Goal: Transaction & Acquisition: Purchase product/service

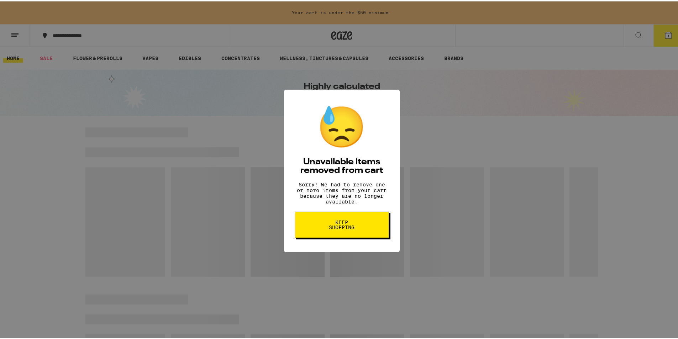
click at [349, 220] on button "Keep Shopping" at bounding box center [342, 223] width 94 height 26
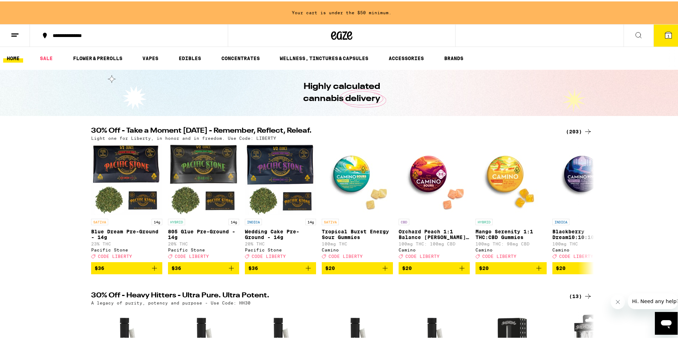
click at [584, 130] on icon at bounding box center [587, 130] width 9 height 9
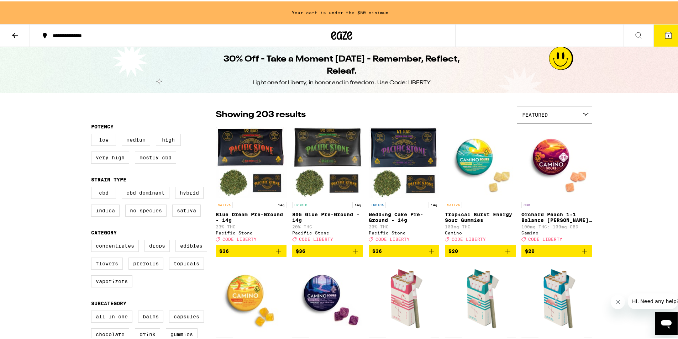
click at [100, 268] on label "Flowers" at bounding box center [107, 262] width 32 height 12
click at [93, 240] on input "Flowers" at bounding box center [92, 239] width 0 height 0
checkbox input "true"
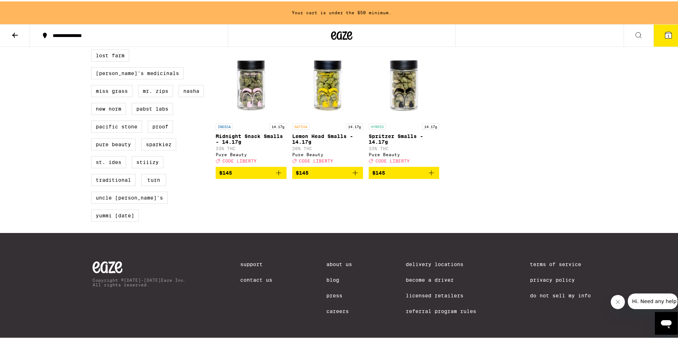
scroll to position [462, 0]
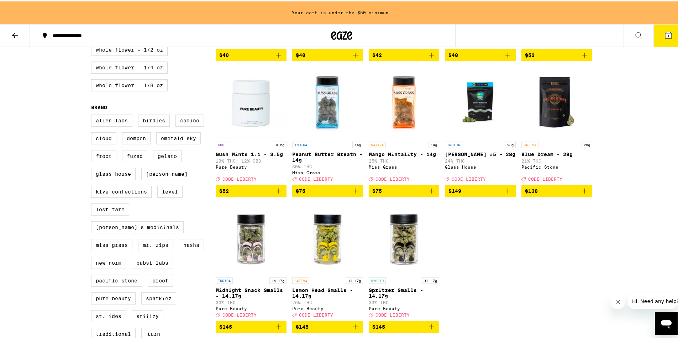
click at [334, 194] on span "$75" at bounding box center [328, 189] width 64 height 9
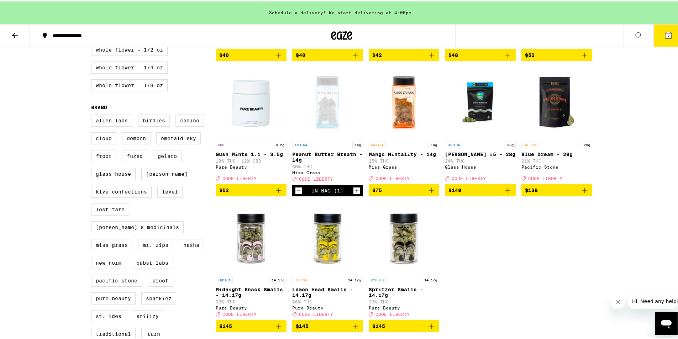
click at [667, 34] on span "2" at bounding box center [668, 34] width 2 height 4
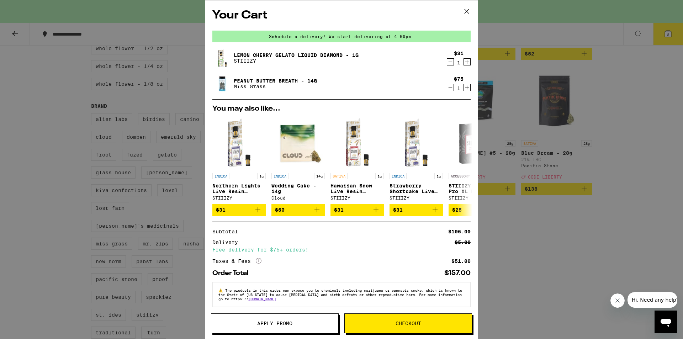
click at [447, 63] on icon "Decrement" at bounding box center [450, 62] width 6 height 9
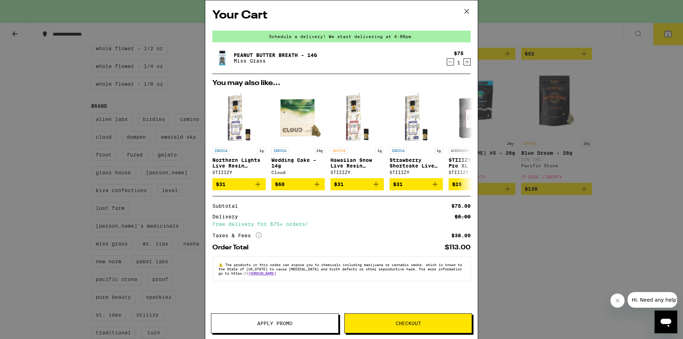
click at [278, 328] on button "Apply Promo" at bounding box center [275, 323] width 128 height 20
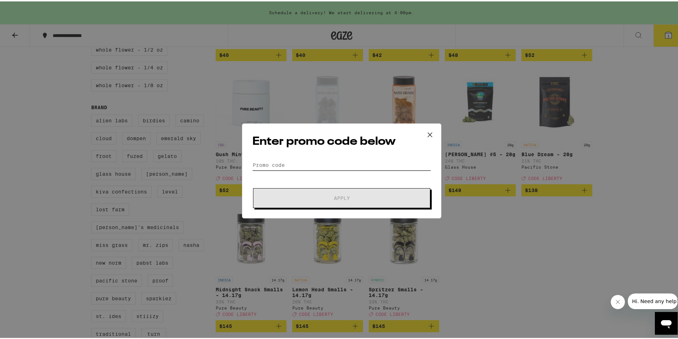
drag, startPoint x: 288, startPoint y: 159, endPoint x: 290, endPoint y: 155, distance: 4.3
click at [287, 158] on input "Promo Code" at bounding box center [341, 163] width 179 height 11
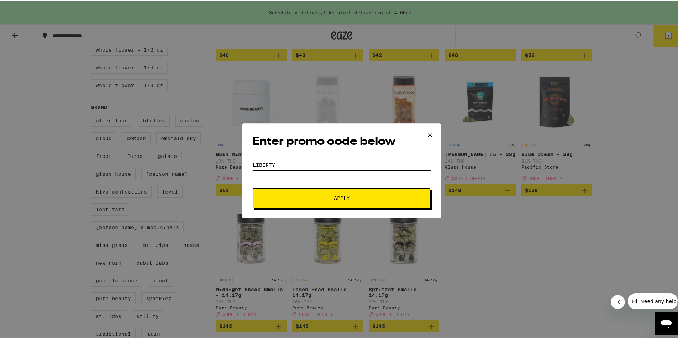
type input "liberty"
click at [308, 195] on span "Apply" at bounding box center [341, 196] width 128 height 5
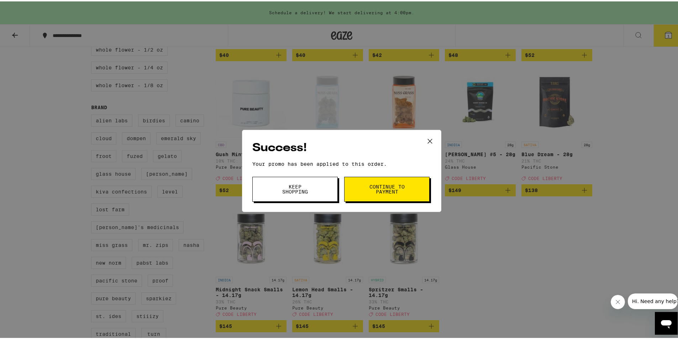
click at [359, 193] on button "Continue to payment" at bounding box center [386, 187] width 85 height 25
